Goal: Transaction & Acquisition: Purchase product/service

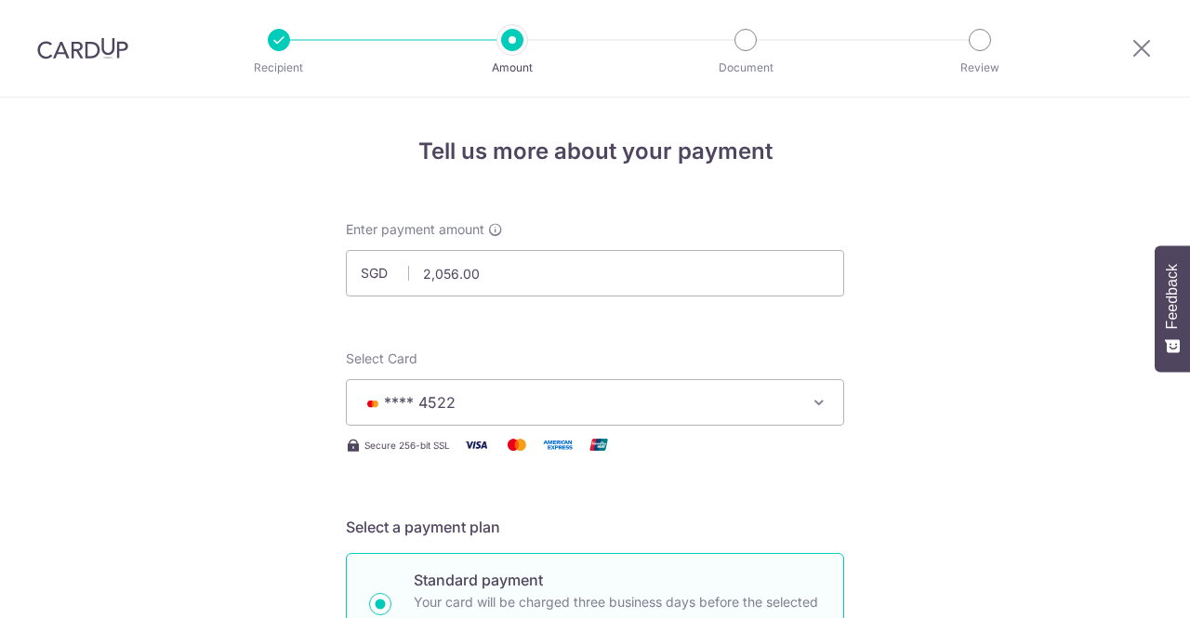
select select "3"
drag, startPoint x: 493, startPoint y: 270, endPoint x: 397, endPoint y: 263, distance: 96.0
click at [397, 263] on div "SGD 2,056.00 2056.00" at bounding box center [595, 273] width 498 height 46
type input "1,000.00"
